Goal: Task Accomplishment & Management: Complete application form

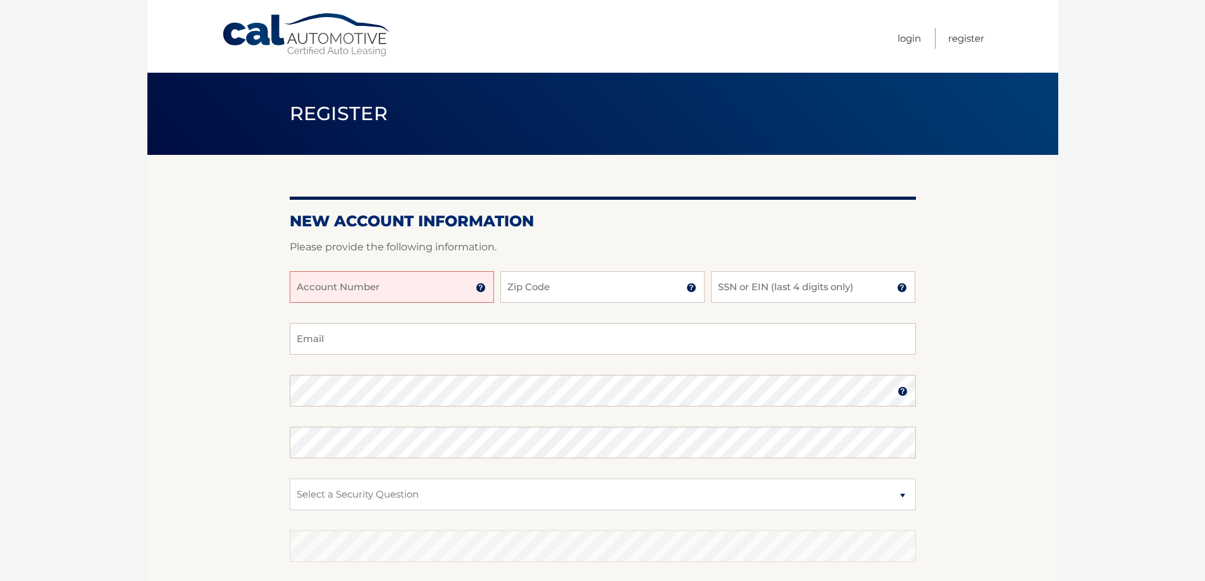
click at [430, 289] on input "Account Number" at bounding box center [392, 287] width 204 height 32
type input "44456022312"
type input "07755"
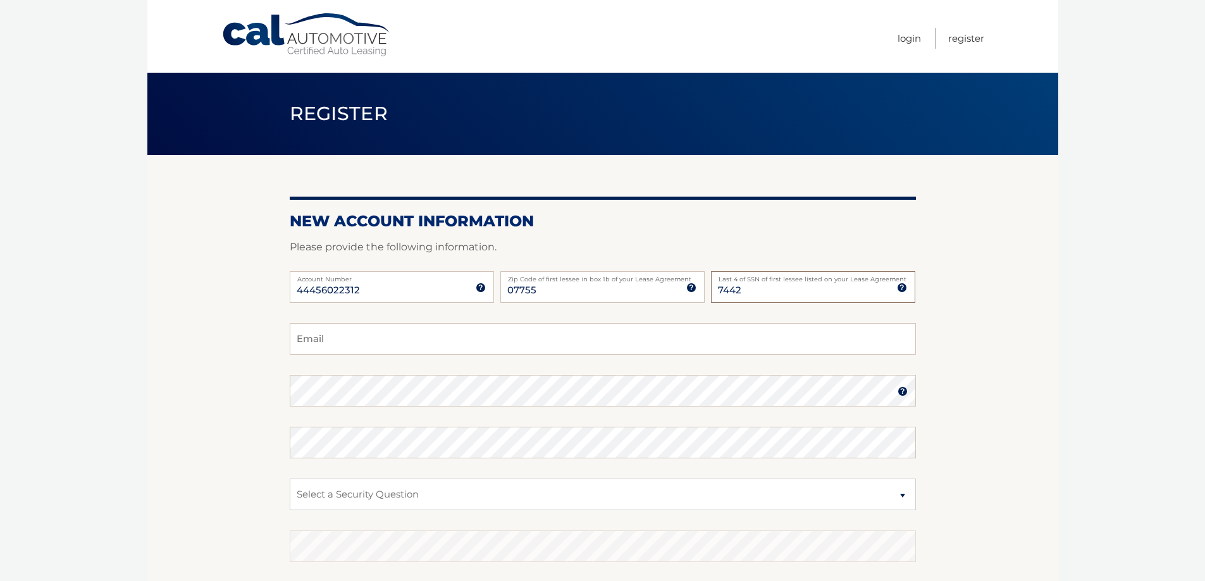
type input "7442"
click at [375, 338] on input "Email" at bounding box center [603, 339] width 626 height 32
type input "[EMAIL_ADDRESS][DOMAIN_NAME]"
click at [425, 486] on select "Select a Security Question What was the name of your elementary school? What is…" at bounding box center [603, 495] width 626 height 32
select select "2"
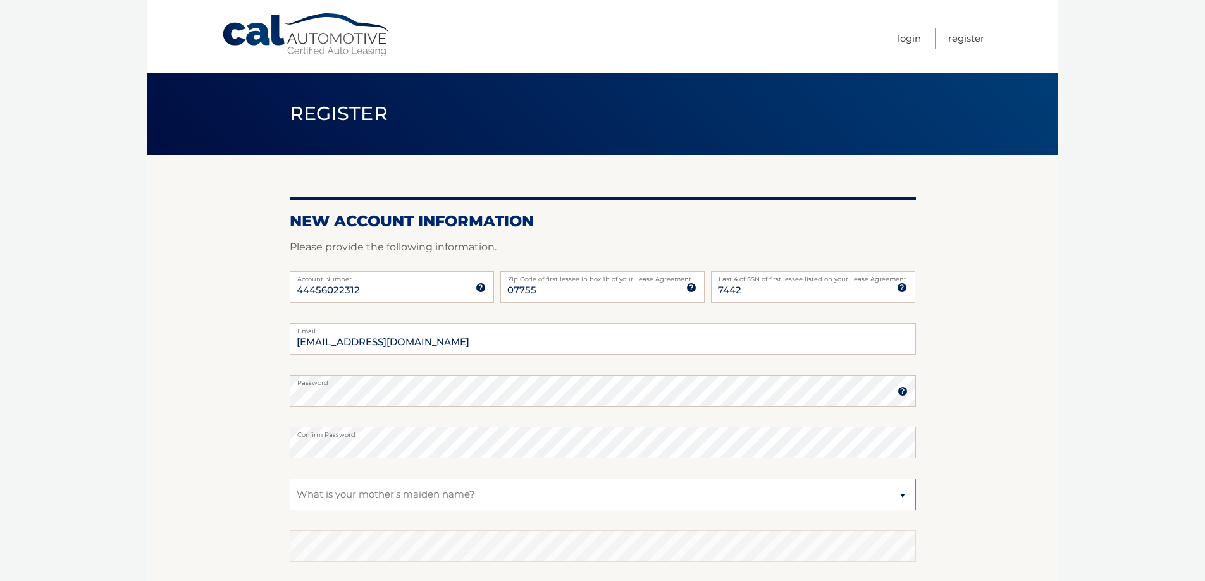
click at [290, 479] on select "Select a Security Question What was the name of your elementary school? What is…" at bounding box center [603, 495] width 626 height 32
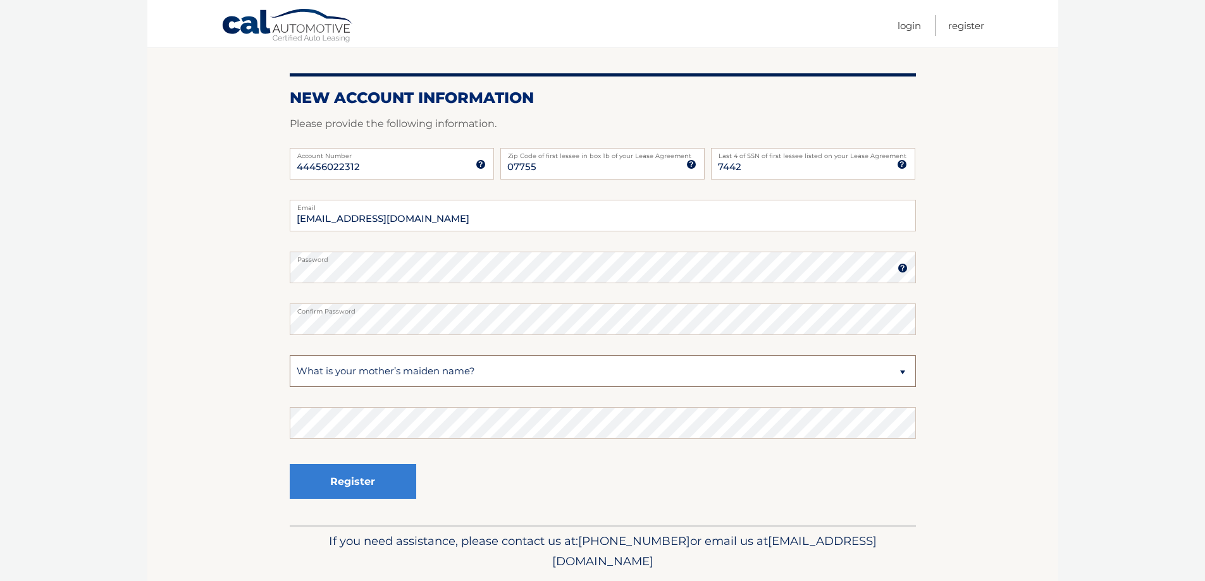
scroll to position [127, 0]
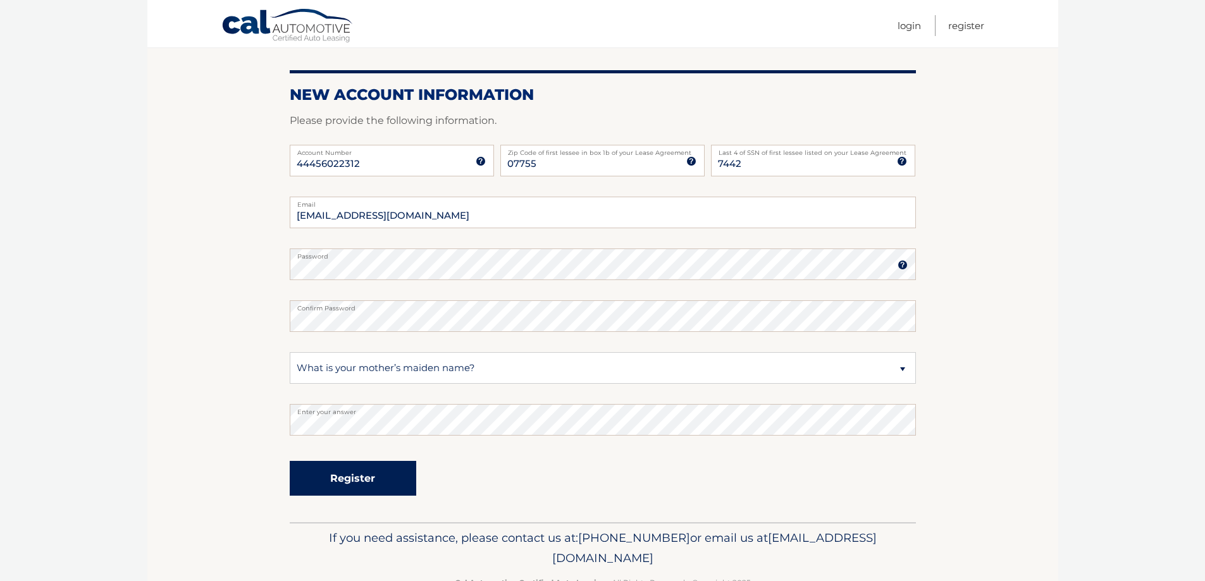
click at [388, 483] on button "Register" at bounding box center [353, 478] width 127 height 35
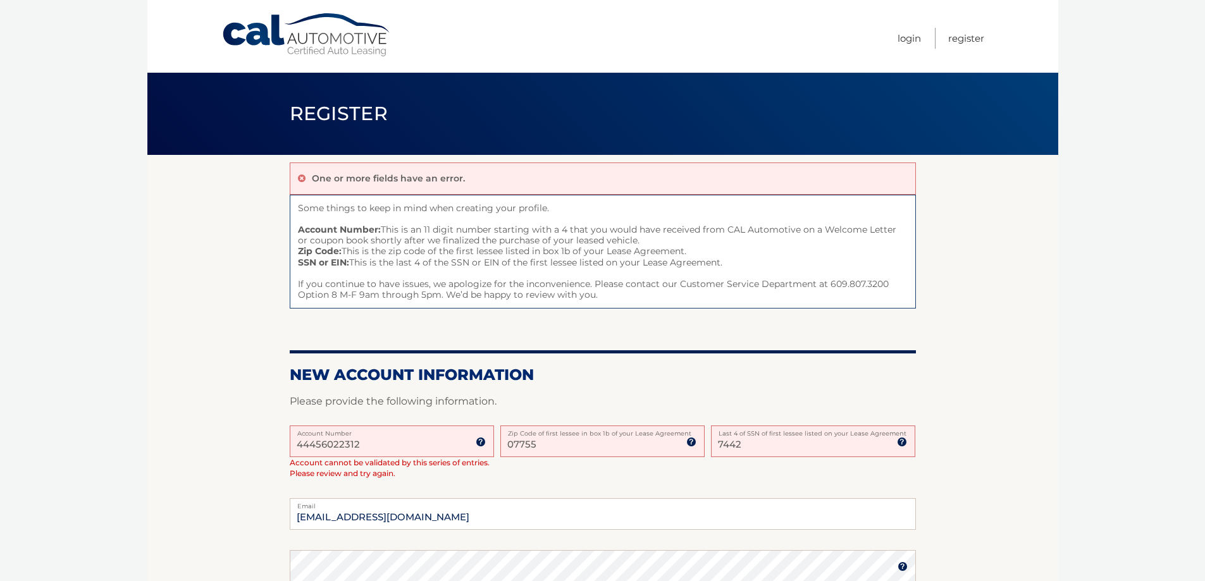
click at [542, 446] on input "07755" at bounding box center [602, 442] width 204 height 32
type input "0"
type input "08701"
click at [743, 447] on input "7442" at bounding box center [813, 442] width 204 height 32
type input "7"
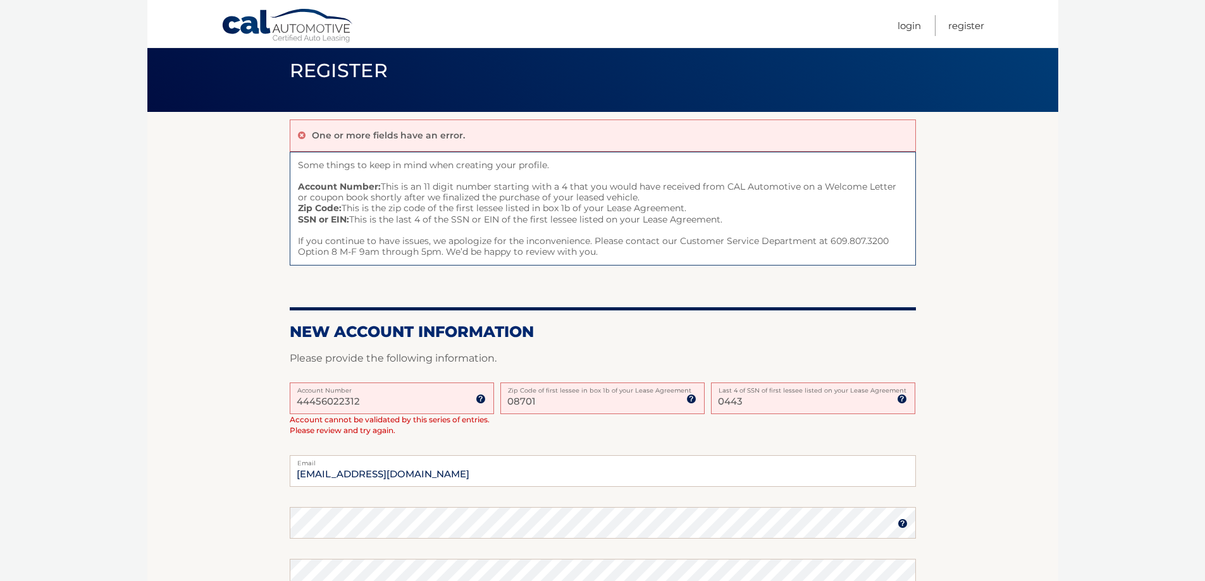
scroll to position [190, 0]
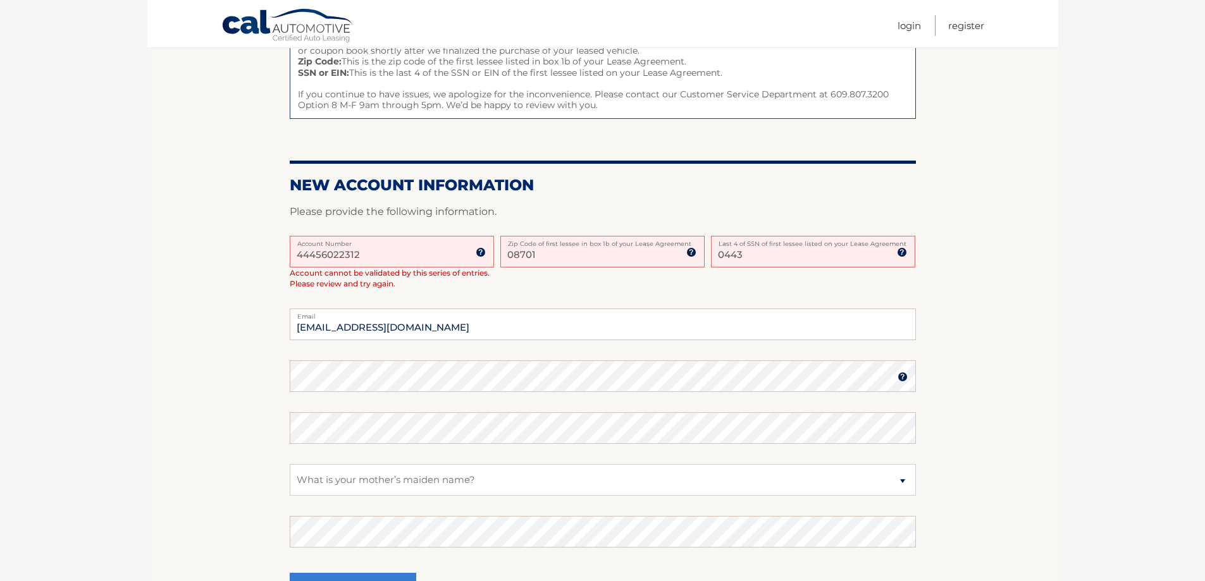
type input "0443"
click at [588, 477] on select "Select a Security Question What was the name of your elementary school? What is…" at bounding box center [603, 480] width 626 height 32
click at [586, 481] on select "Select a Security Question What was the name of your elementary school? What is…" at bounding box center [603, 480] width 626 height 32
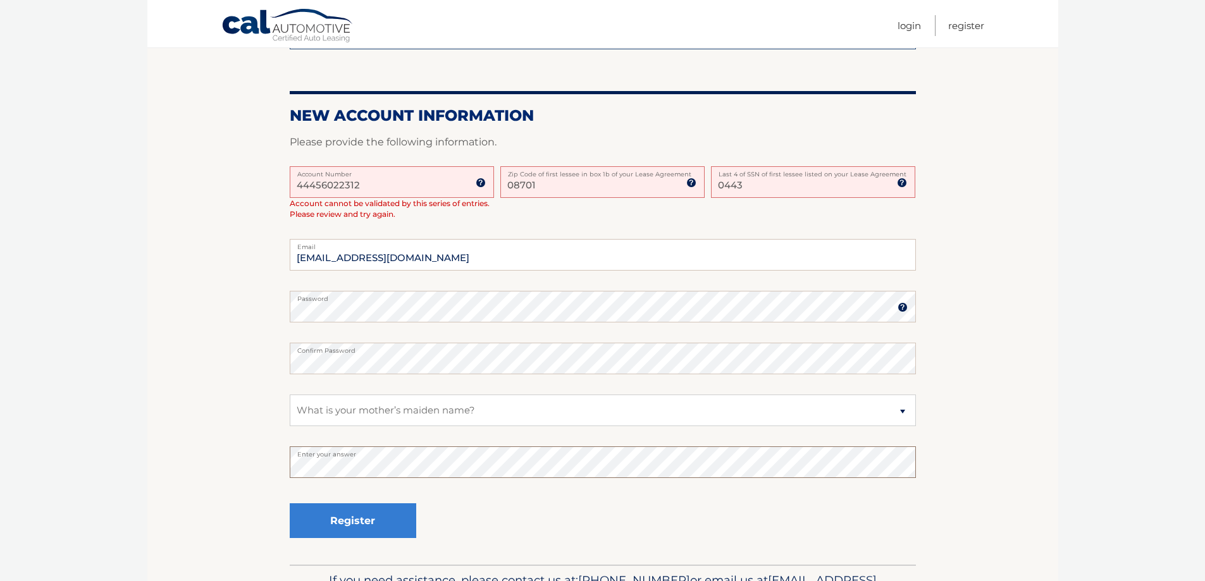
scroll to position [316, 0]
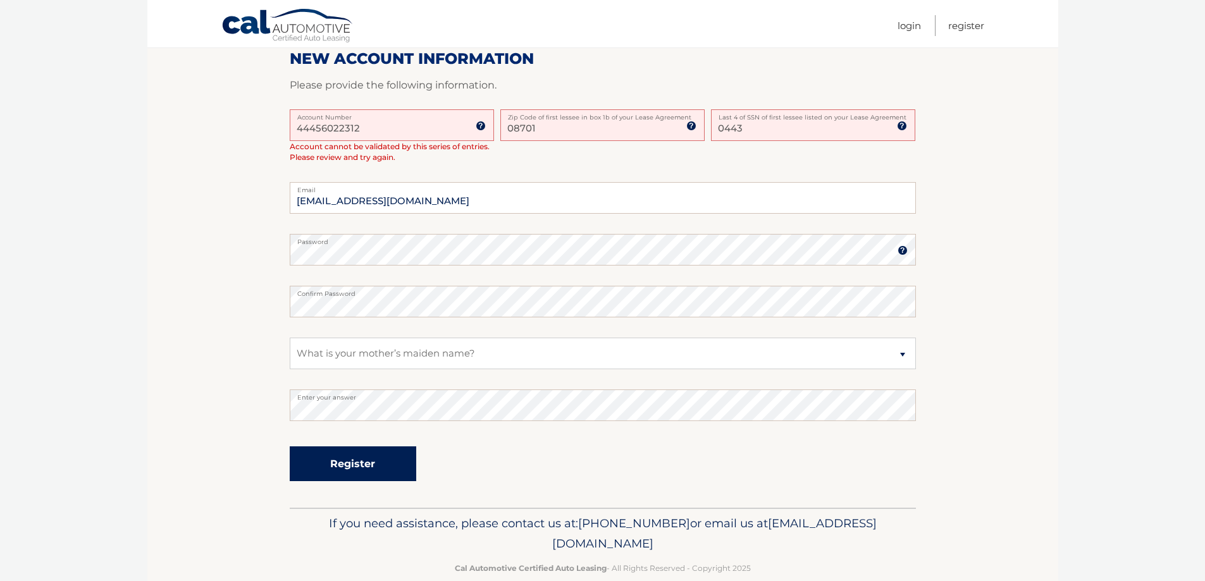
click at [398, 474] on button "Register" at bounding box center [353, 464] width 127 height 35
